Goal: Task Accomplishment & Management: Complete application form

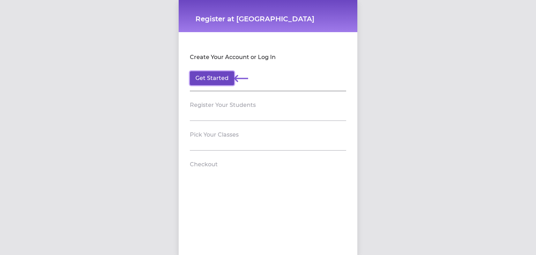
click at [217, 74] on button "Get Started" at bounding box center [212, 78] width 44 height 14
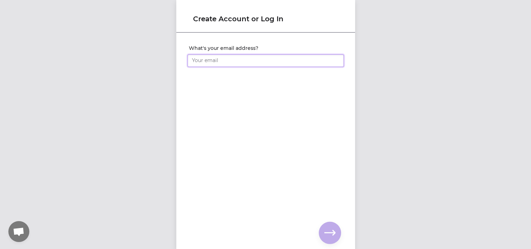
click at [212, 62] on input "What's your email address?" at bounding box center [265, 60] width 156 height 13
type input "marcelf"
